Goal: Find specific page/section: Find specific page/section

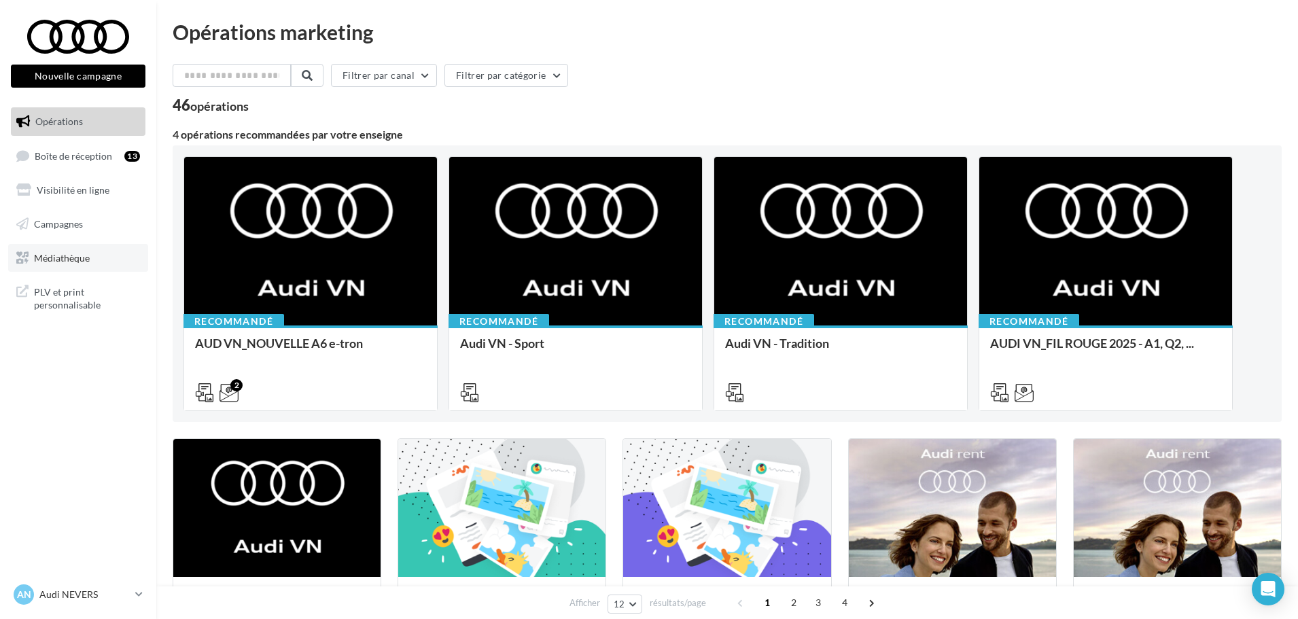
click at [76, 262] on span "Médiathèque" at bounding box center [62, 257] width 56 height 12
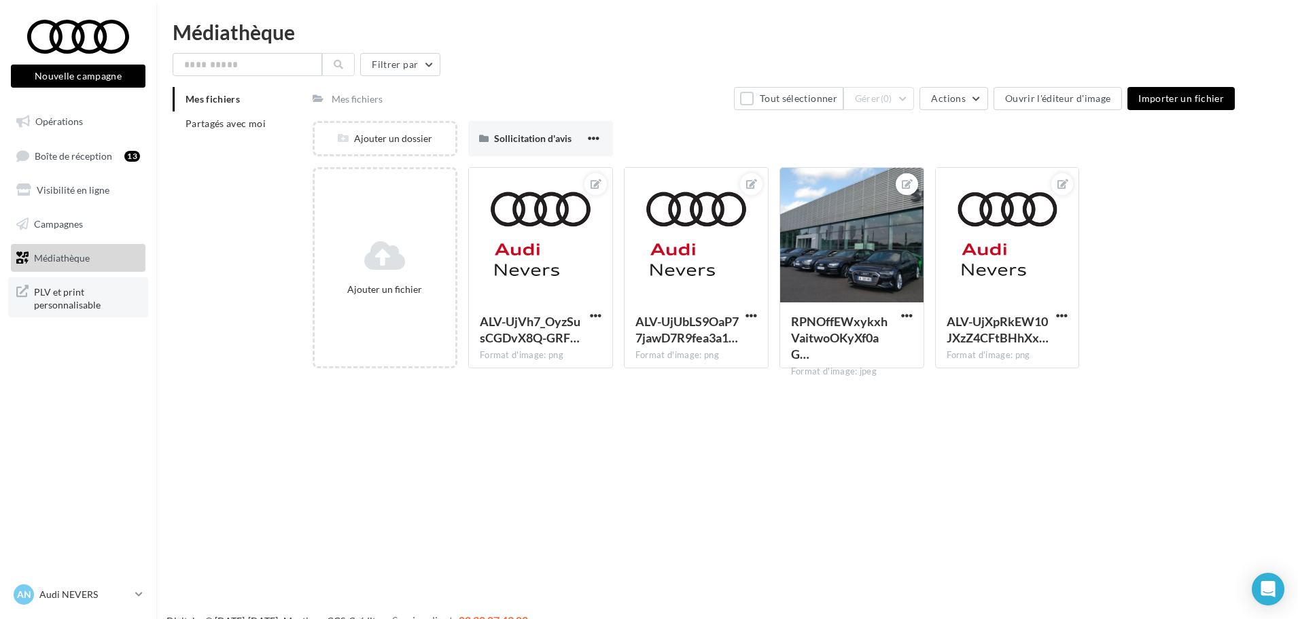
click at [73, 301] on span "PLV et print personnalisable" at bounding box center [87, 297] width 106 height 29
click at [93, 291] on span "PLV et print personnalisable" at bounding box center [87, 297] width 106 height 29
click at [143, 596] on icon at bounding box center [138, 594] width 7 height 12
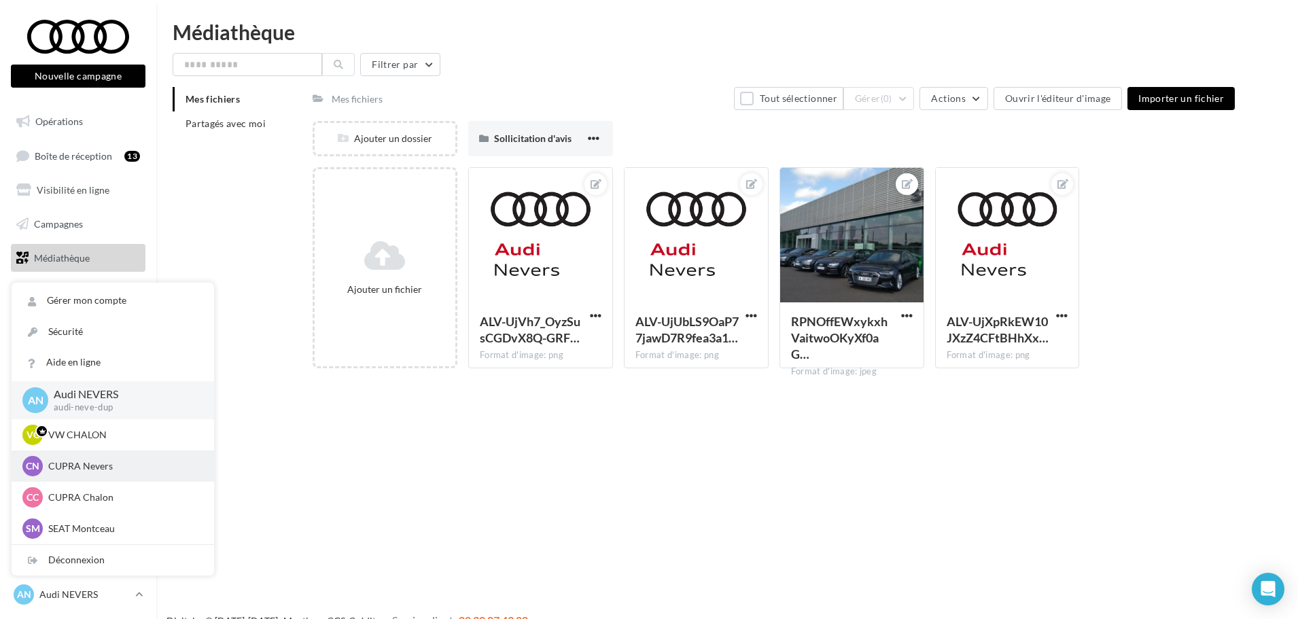
click at [110, 472] on p "CUPRA Nevers" at bounding box center [122, 466] width 149 height 14
